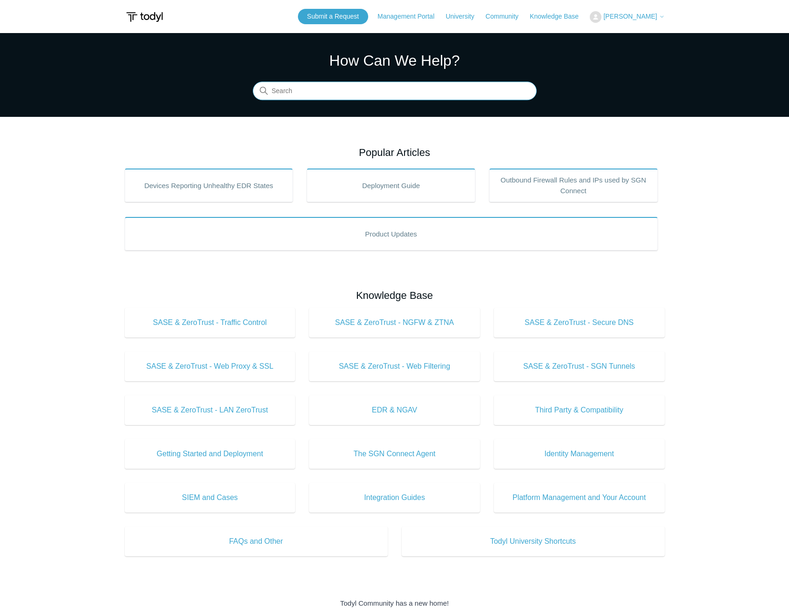
click at [311, 98] on input "Search" at bounding box center [395, 91] width 284 height 19
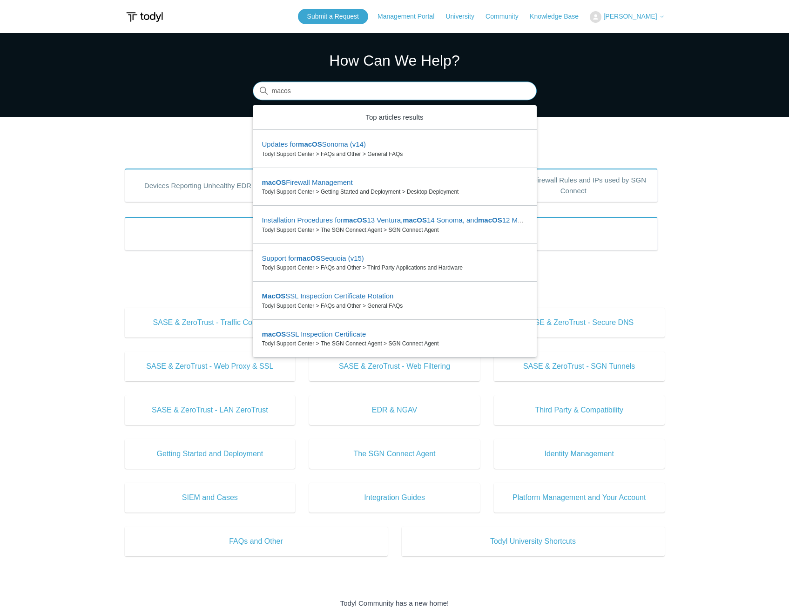
type input "macos"
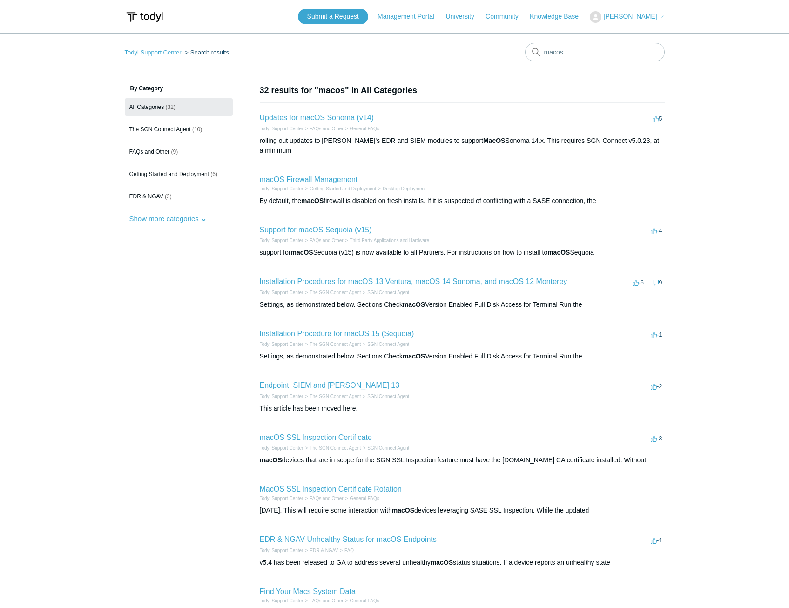
click at [190, 221] on button "Show more categories" at bounding box center [168, 218] width 87 height 17
click at [288, 434] on link "macOS SSL Inspection Certificate" at bounding box center [316, 438] width 112 height 8
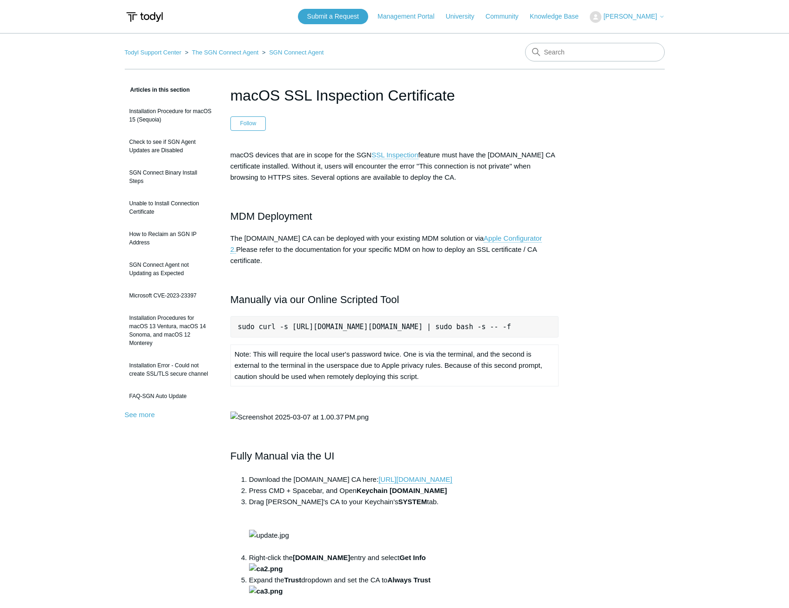
click at [61, 331] on main "Todyl Support Center The SGN Connect Agent SGN Connect Agent Articles in this s…" at bounding box center [394, 514] width 789 height 963
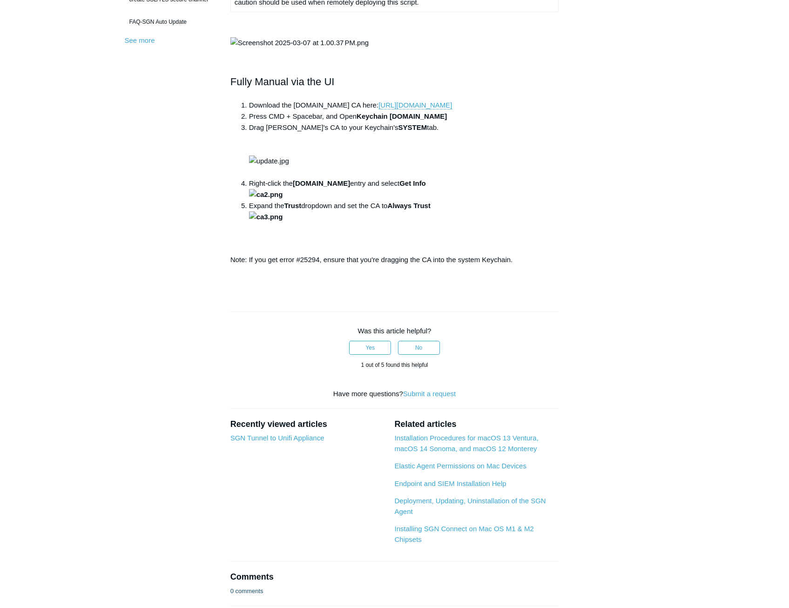
scroll to position [335, 0]
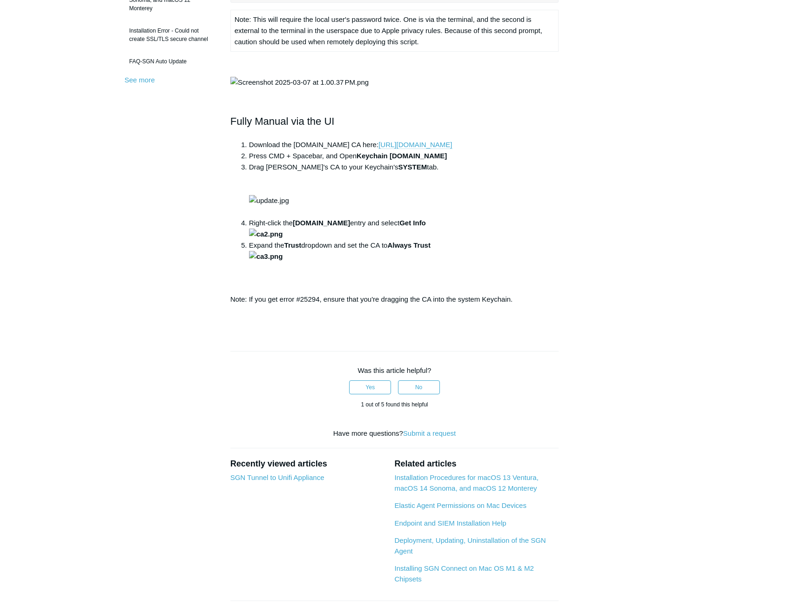
click at [452, 149] on link "[URL][DOMAIN_NAME]" at bounding box center [416, 145] width 74 height 8
click at [663, 337] on div "Articles in this section Installation Procedure for macOS 15 (Sequoia) Check to…" at bounding box center [395, 205] width 540 height 912
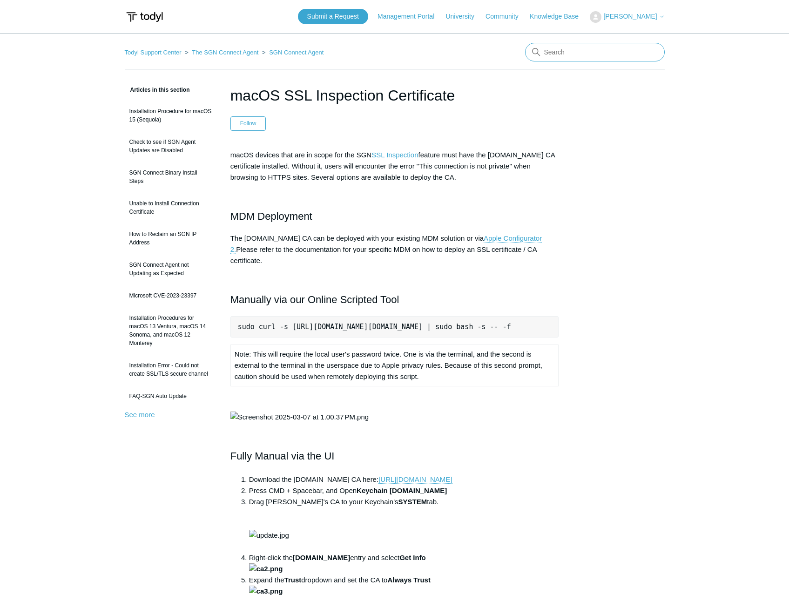
click at [573, 53] on input "Search" at bounding box center [595, 52] width 140 height 19
type input "macos intune"
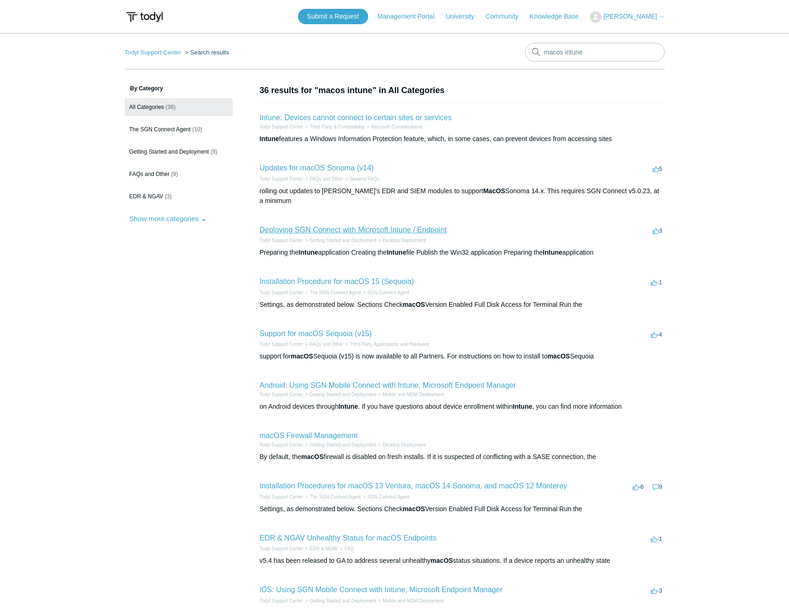
click at [350, 226] on link "Deploying SGN Connect with Microsoft Intune / Endpoint" at bounding box center [353, 230] width 187 height 8
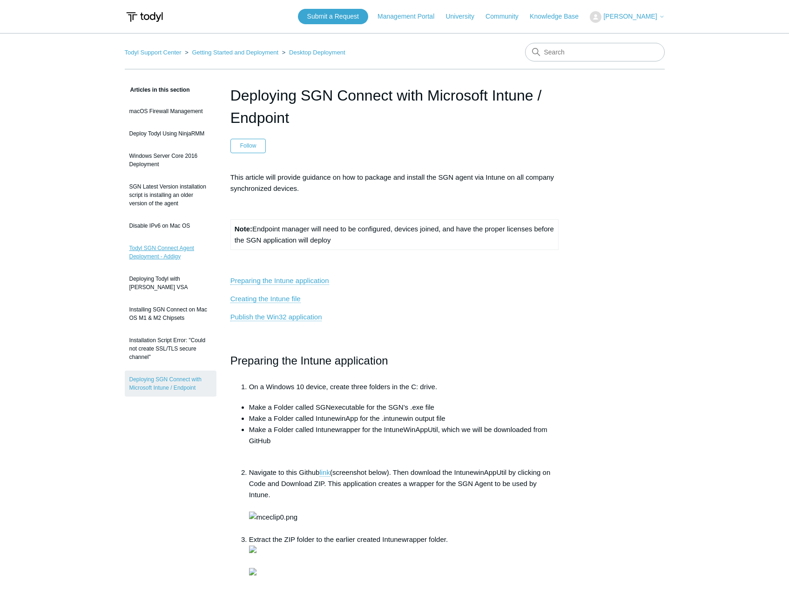
click at [169, 251] on link "Todyl SGN Connect Agent Deployment - Addigy" at bounding box center [171, 252] width 92 height 26
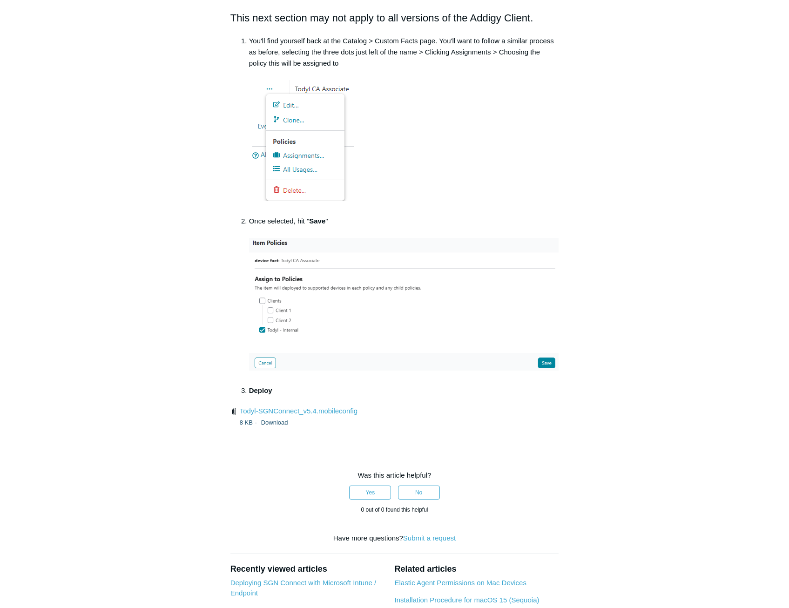
scroll to position [1211, 0]
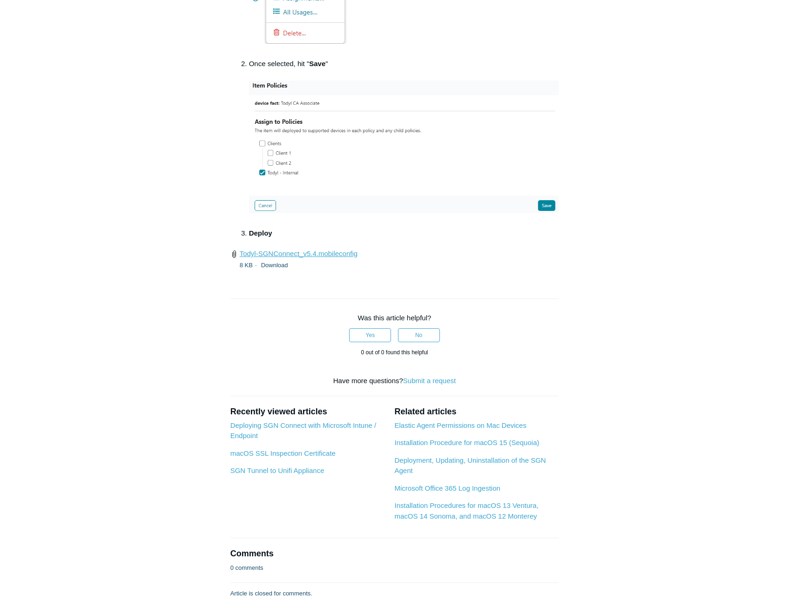
click at [331, 257] on link "Todyl-SGNConnect_v5.4.mobileconfig" at bounding box center [299, 254] width 118 height 8
click at [276, 545] on header "Comments 0 comments" at bounding box center [394, 560] width 329 height 45
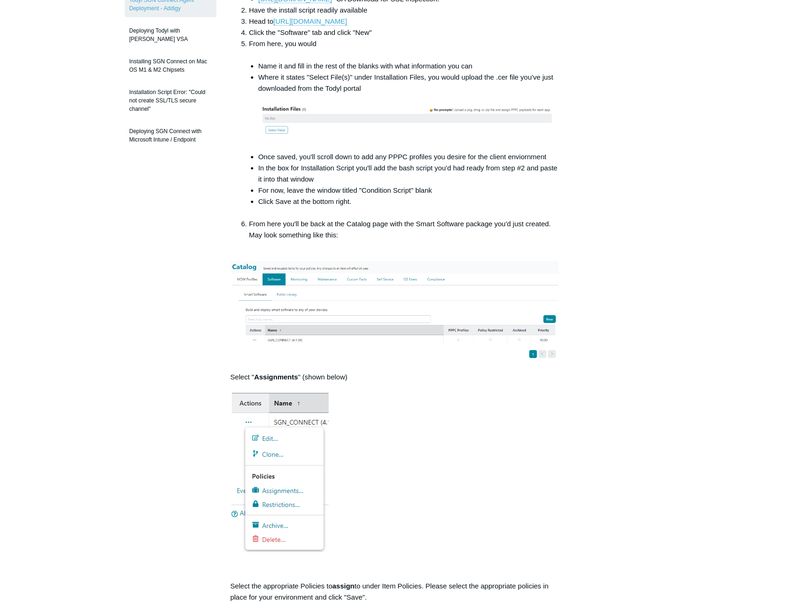
scroll to position [0, 0]
